Goal: Task Accomplishment & Management: Manage account settings

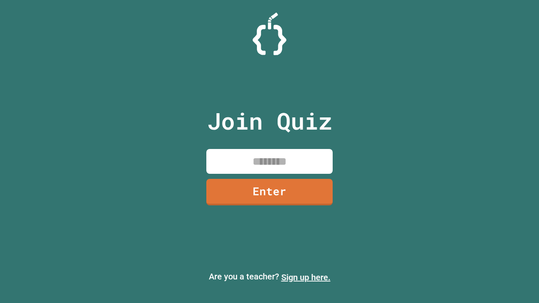
click at [306, 277] on link "Sign up here." at bounding box center [305, 277] width 49 height 10
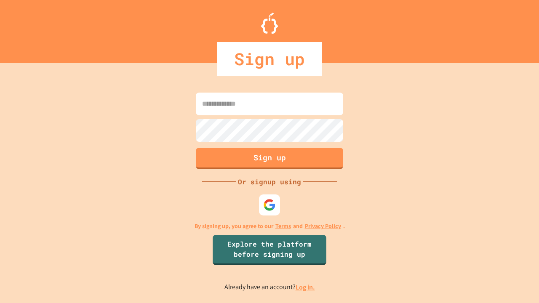
click at [306, 287] on link "Log in." at bounding box center [304, 287] width 19 height 9
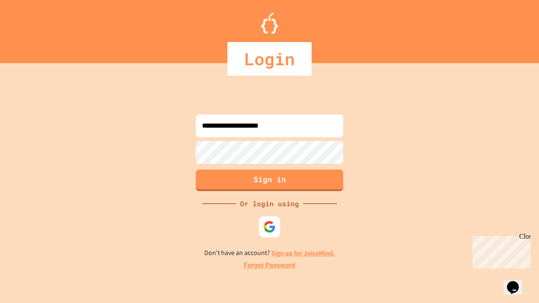
type input "**********"
